Goal: Check status: Check status

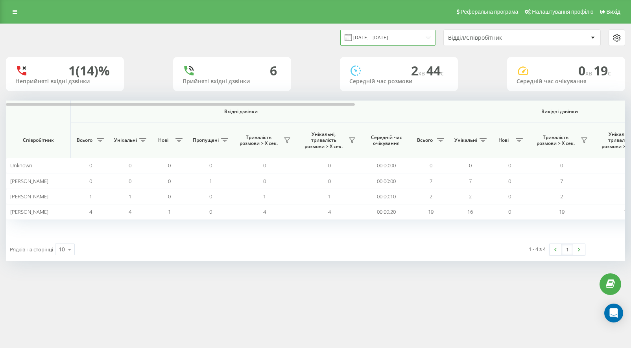
click at [384, 42] on input "19.09.2025 - 19.09.2025" at bounding box center [387, 37] width 95 height 15
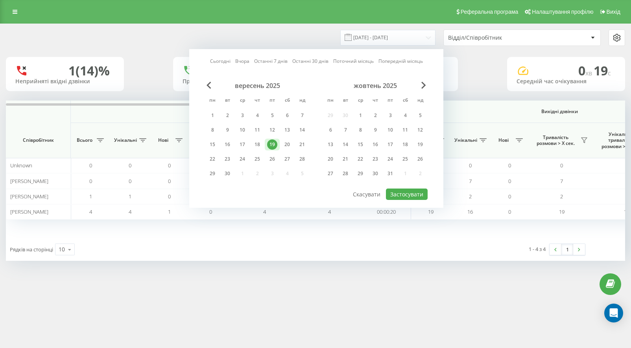
click at [275, 145] on div "19" at bounding box center [272, 145] width 10 height 10
click at [394, 192] on button "Застосувати" at bounding box center [407, 194] width 42 height 11
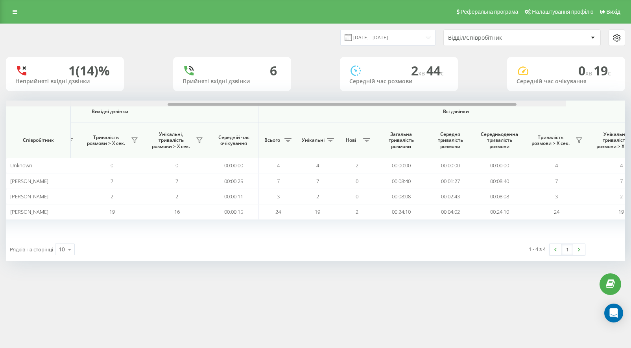
scroll to position [0, 478]
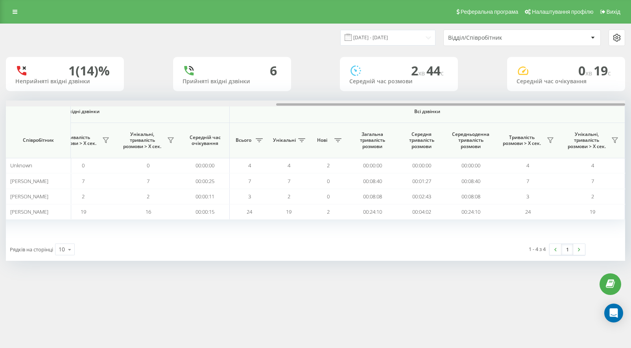
drag, startPoint x: 241, startPoint y: 104, endPoint x: 571, endPoint y: 109, distance: 330.3
click at [571, 109] on div "Вхідні дзвінки Вихідні дзвінки Всі дзвінки Співробітник Всього Унікальні Нові П…" at bounding box center [315, 170] width 619 height 138
